Goal: Find specific page/section: Find specific page/section

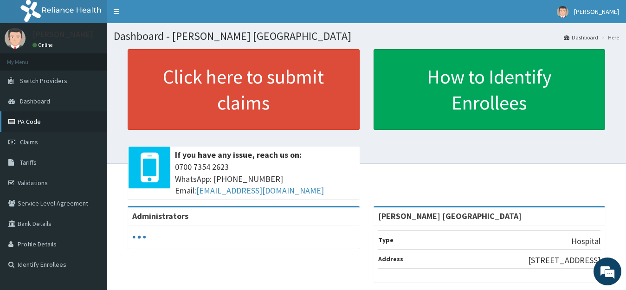
click at [39, 122] on link "PA Code" at bounding box center [53, 121] width 107 height 20
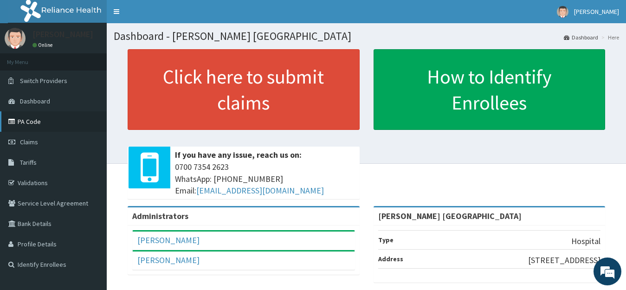
click at [29, 121] on link "PA Code" at bounding box center [53, 121] width 107 height 20
click at [41, 123] on link "PA Code" at bounding box center [53, 121] width 107 height 20
click at [33, 119] on link "PA Code" at bounding box center [53, 121] width 107 height 20
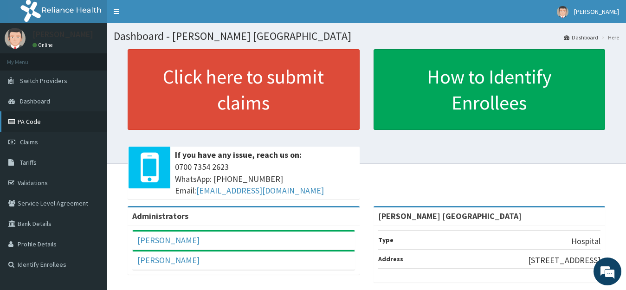
click at [26, 121] on link "PA Code" at bounding box center [53, 121] width 107 height 20
